Goal: Task Accomplishment & Management: Use online tool/utility

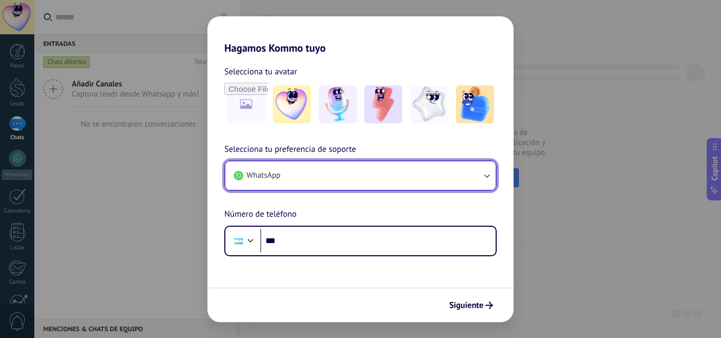
click at [364, 166] on button "WhatsApp" at bounding box center [360, 176] width 270 height 29
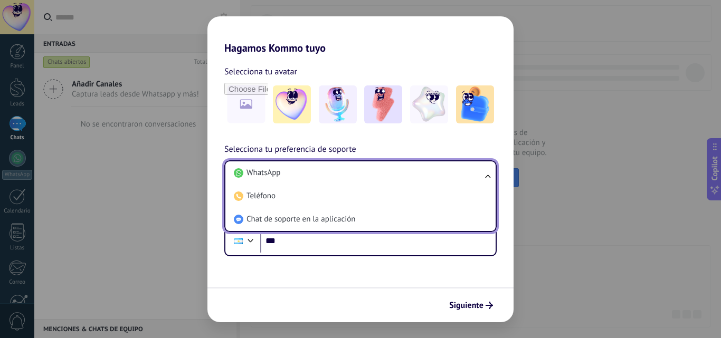
click at [364, 166] on li "WhatsApp" at bounding box center [359, 173] width 258 height 23
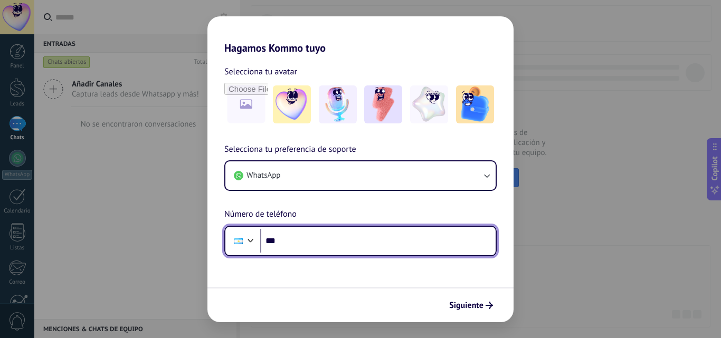
click at [346, 235] on input "***" at bounding box center [377, 241] width 235 height 24
type input "**********"
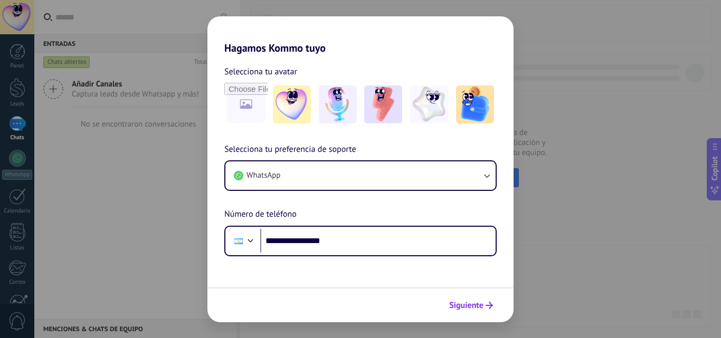
click at [483, 304] on span "Siguiente" at bounding box center [466, 305] width 34 height 7
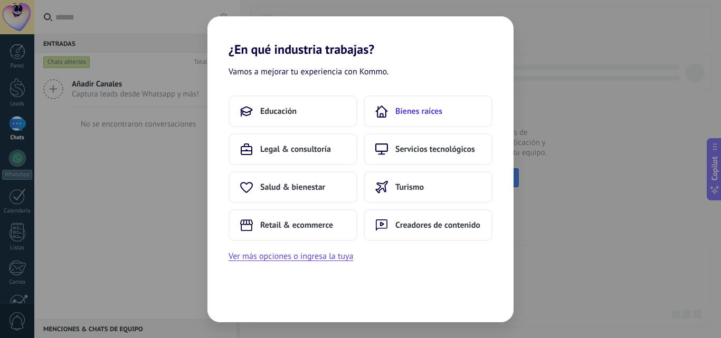
click at [413, 122] on button "Bienes raíces" at bounding box center [428, 112] width 129 height 32
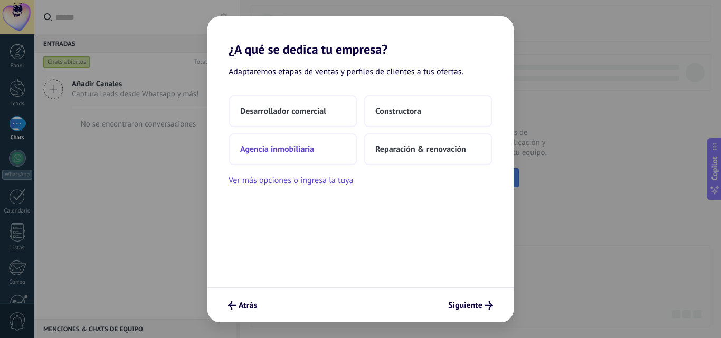
click at [288, 152] on span "Agencia inmobiliaria" at bounding box center [277, 149] width 74 height 11
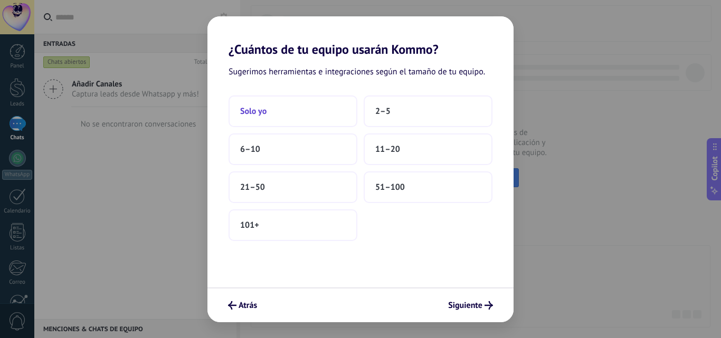
click at [251, 115] on span "Solo yo" at bounding box center [253, 111] width 26 height 11
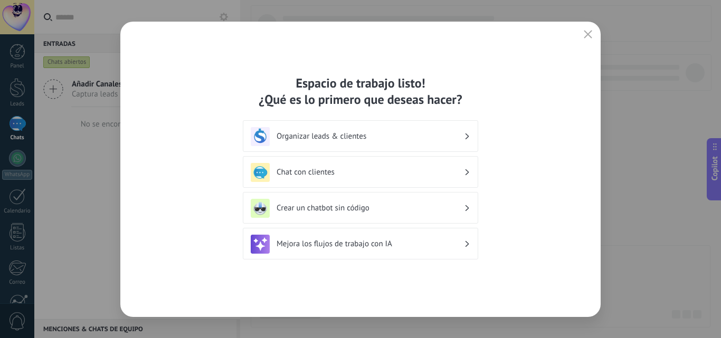
click at [434, 125] on div "Organizar leads & clientes" at bounding box center [360, 136] width 235 height 32
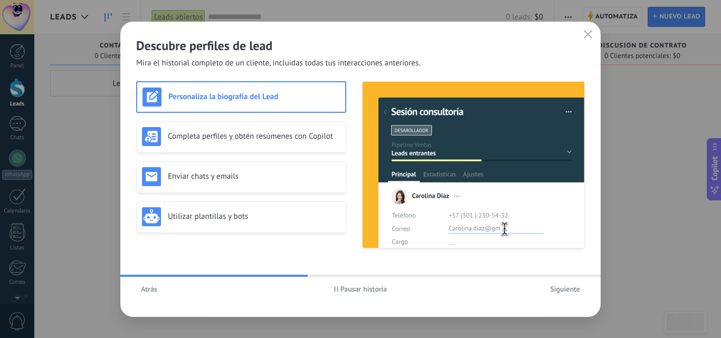
click at [566, 289] on span "Siguiente" at bounding box center [565, 289] width 30 height 7
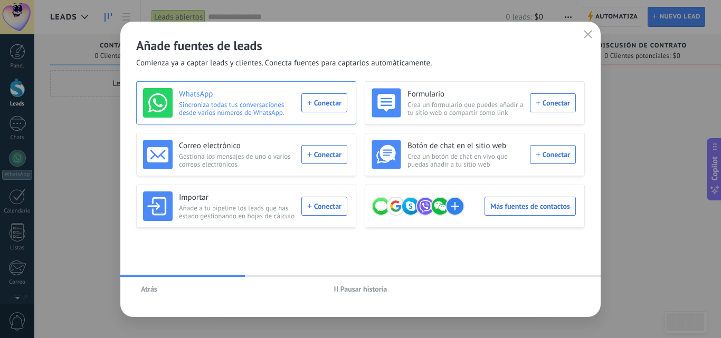
click at [333, 107] on div "WhatsApp Sincroniza todas tus conversaciones desde varios números de WhatsApp. …" at bounding box center [245, 103] width 204 height 30
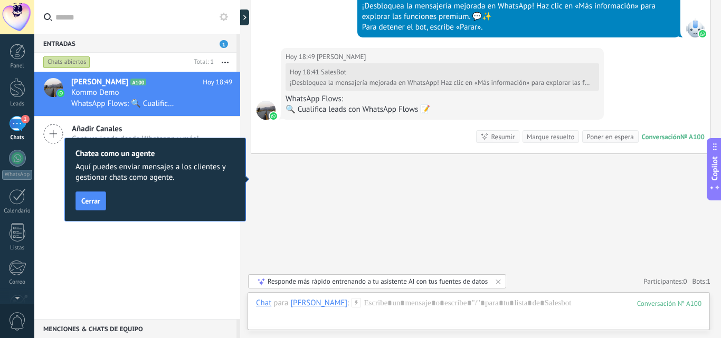
scroll to position [768, 0]
